Goal: Information Seeking & Learning: Learn about a topic

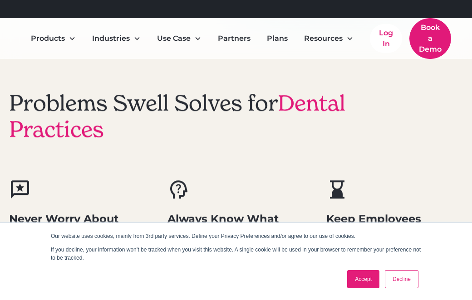
scroll to position [355, 0]
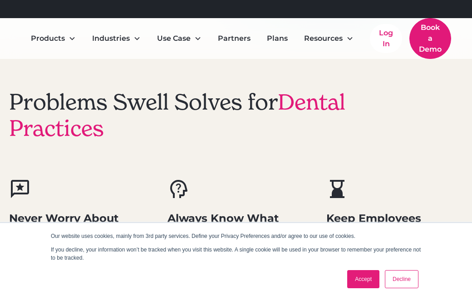
click at [362, 272] on link "Accept" at bounding box center [363, 280] width 32 height 18
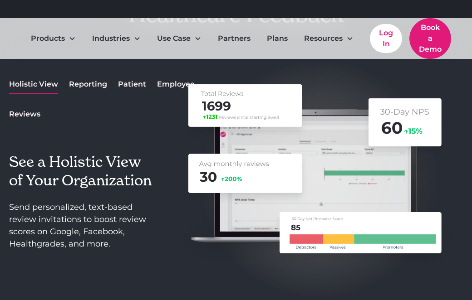
scroll to position [1135, 0]
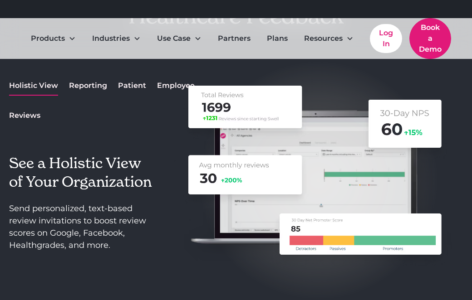
click at [84, 90] on div "Reporting" at bounding box center [88, 85] width 38 height 11
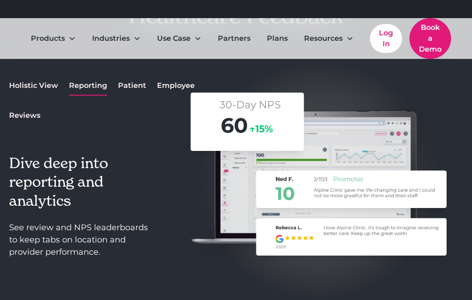
click at [123, 90] on div "Patient" at bounding box center [132, 85] width 28 height 11
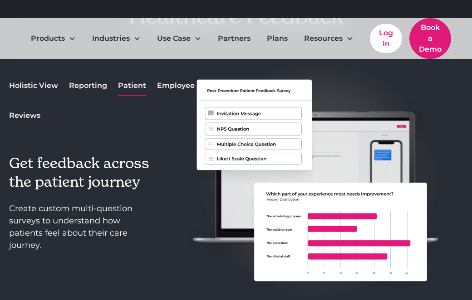
click at [169, 86] on div "Employee" at bounding box center [176, 85] width 38 height 11
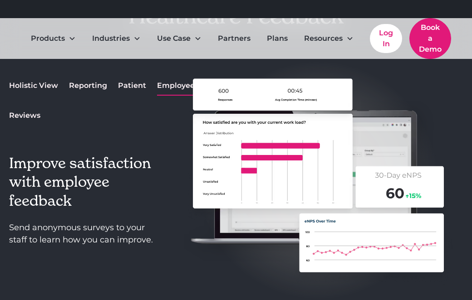
click at [43, 93] on link "Holistic View" at bounding box center [33, 86] width 49 height 19
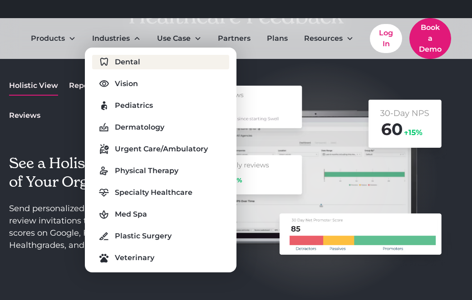
click at [133, 64] on div "Dental" at bounding box center [127, 62] width 25 height 11
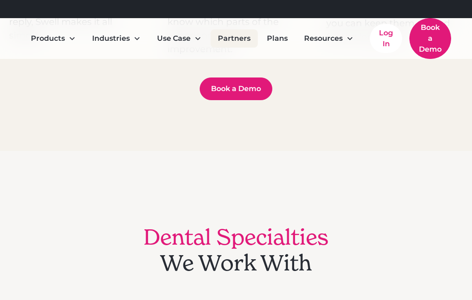
scroll to position [449, 0]
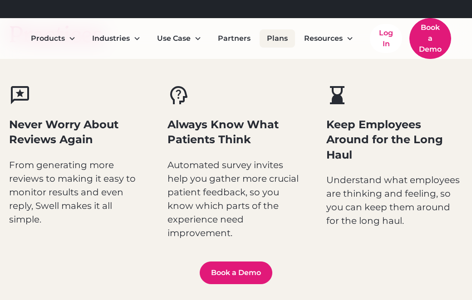
click at [280, 36] on link "Plans" at bounding box center [277, 39] width 35 height 18
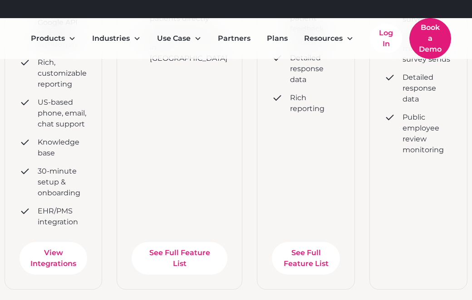
scroll to position [425, 0]
